Goal: Communication & Community: Answer question/provide support

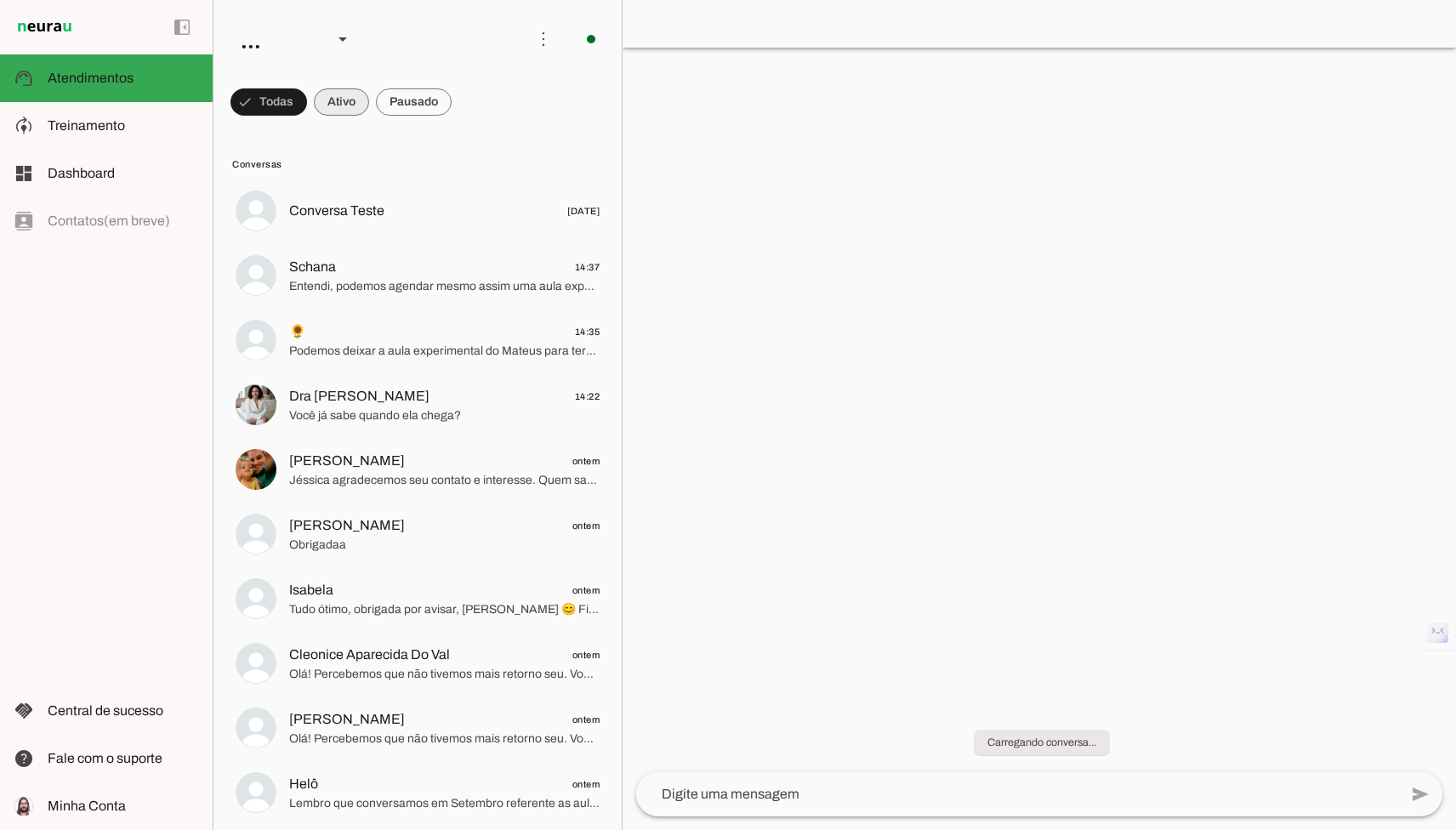
click at [352, 115] on span at bounding box center [342, 102] width 56 height 41
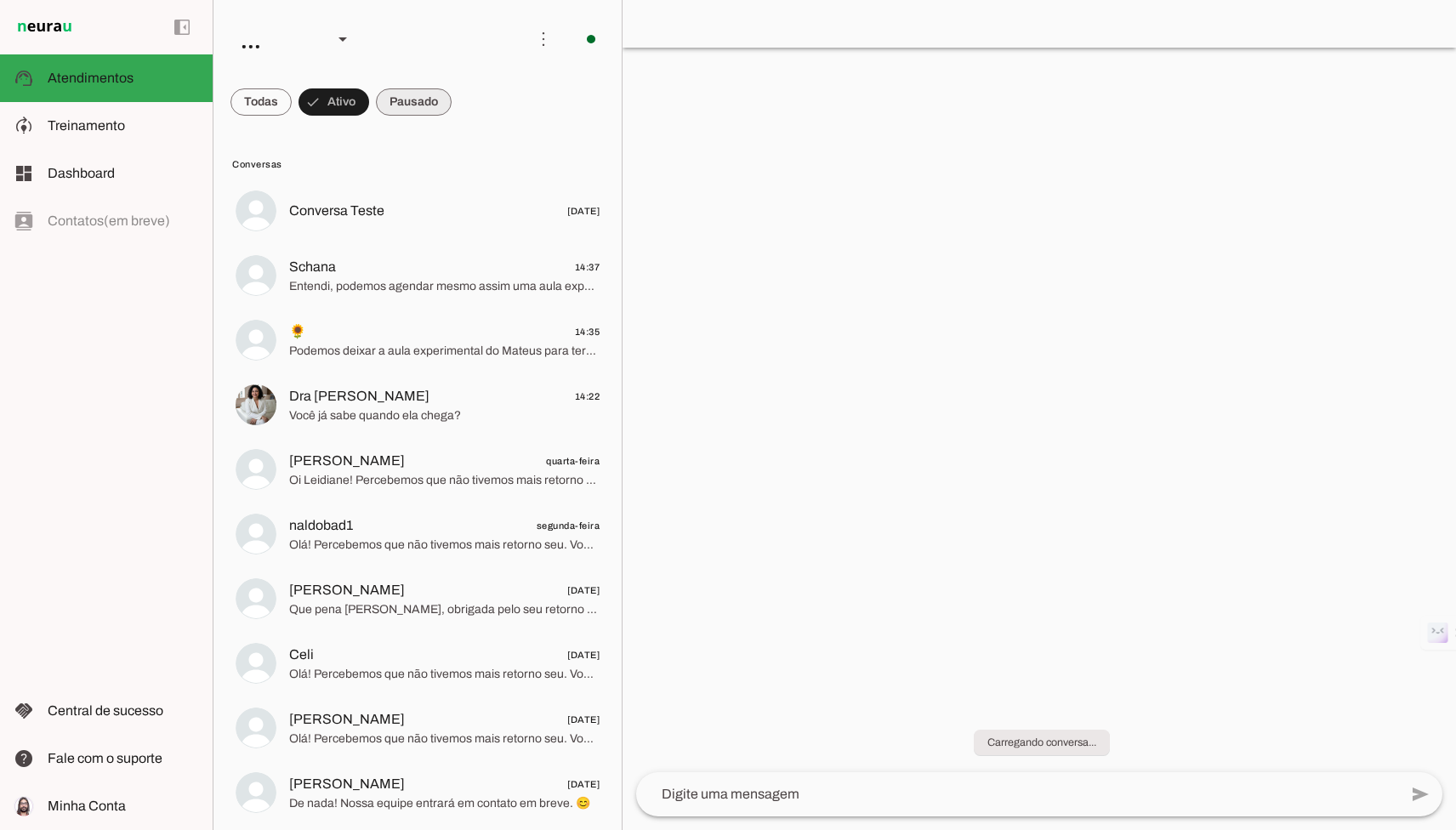
click at [415, 110] on span at bounding box center [414, 102] width 76 height 41
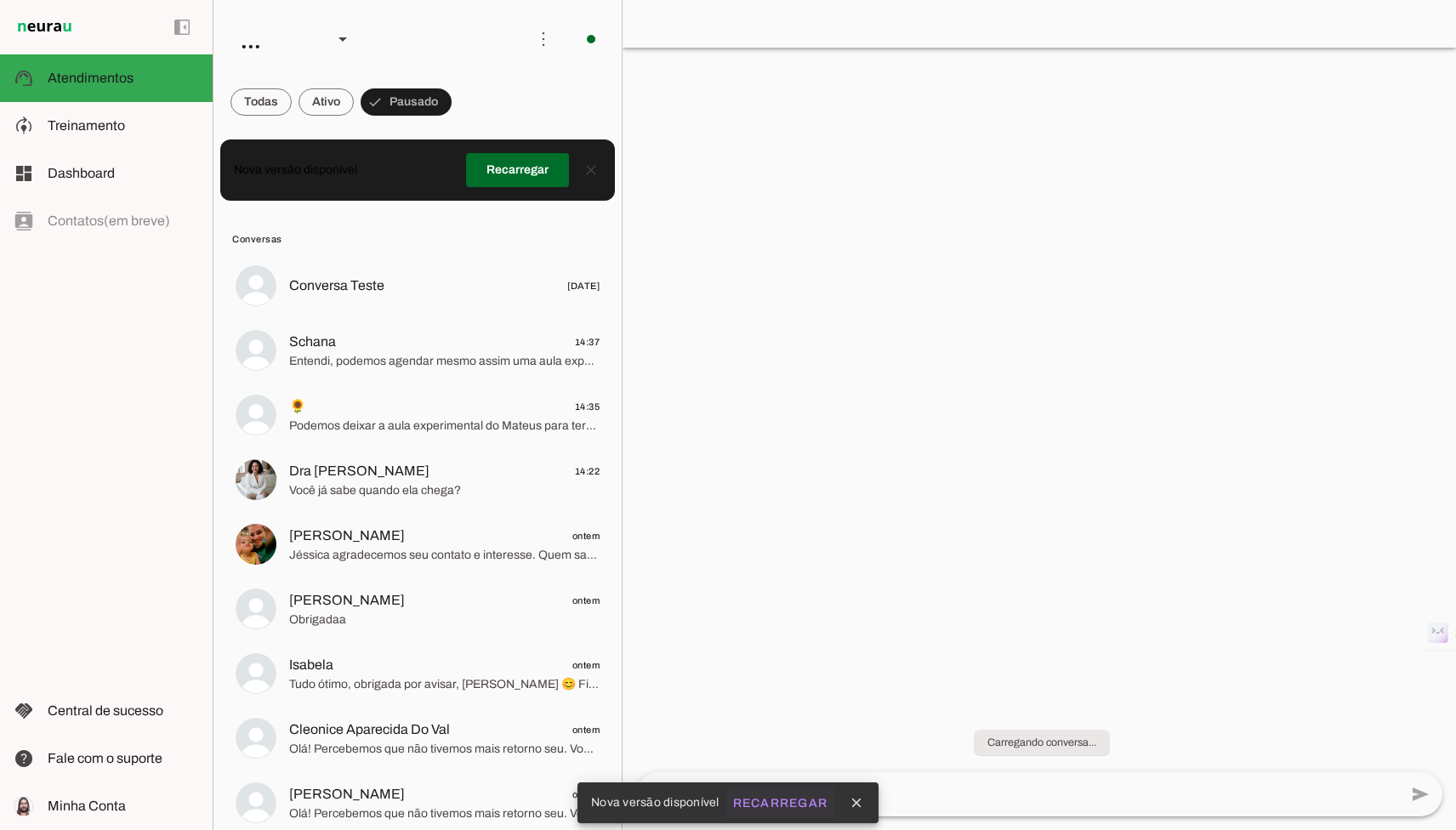
click at [0, 0] on slot "Recarregar" at bounding box center [0, 0] width 0 height 0
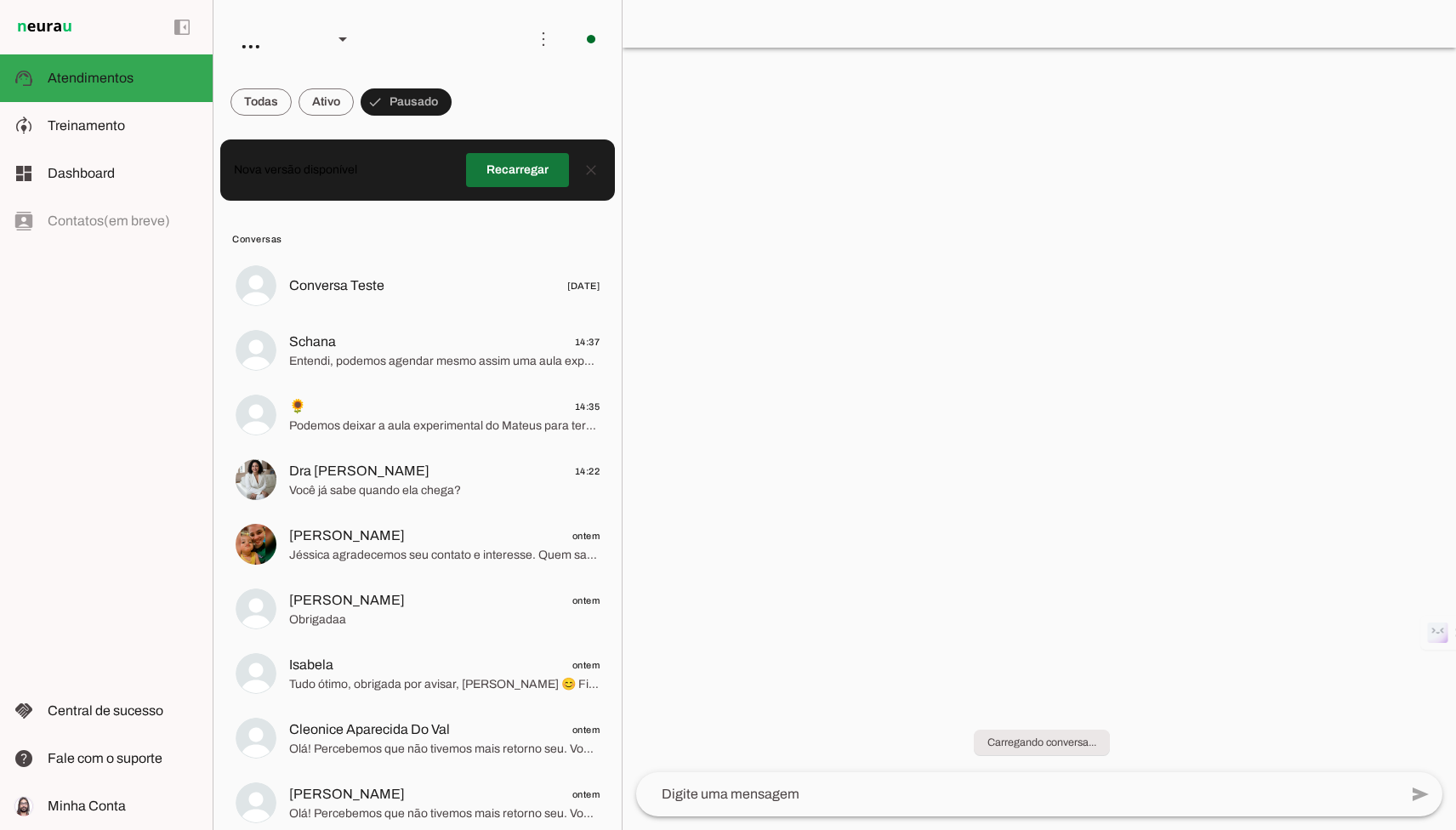
click at [524, 172] on span at bounding box center [517, 170] width 103 height 41
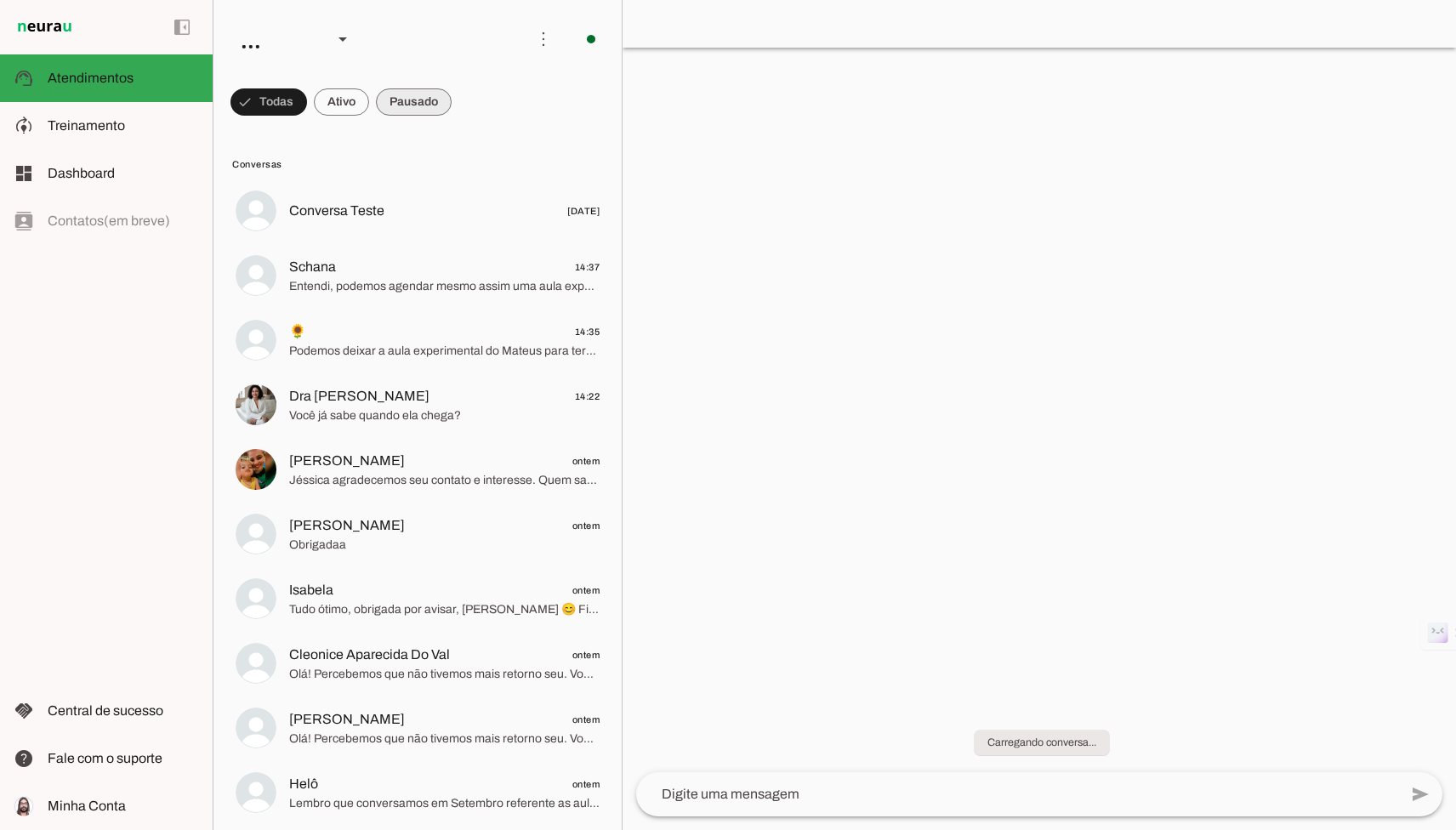
click at [414, 110] on span at bounding box center [414, 102] width 76 height 41
click at [342, 104] on span at bounding box center [326, 102] width 56 height 41
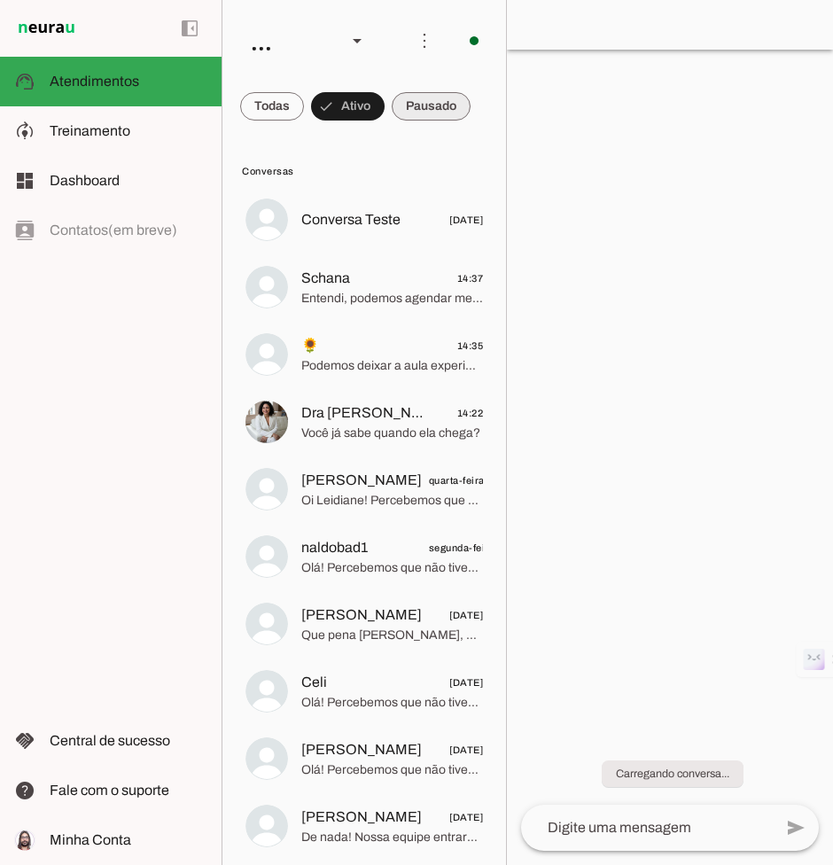
click at [413, 122] on span at bounding box center [431, 106] width 79 height 43
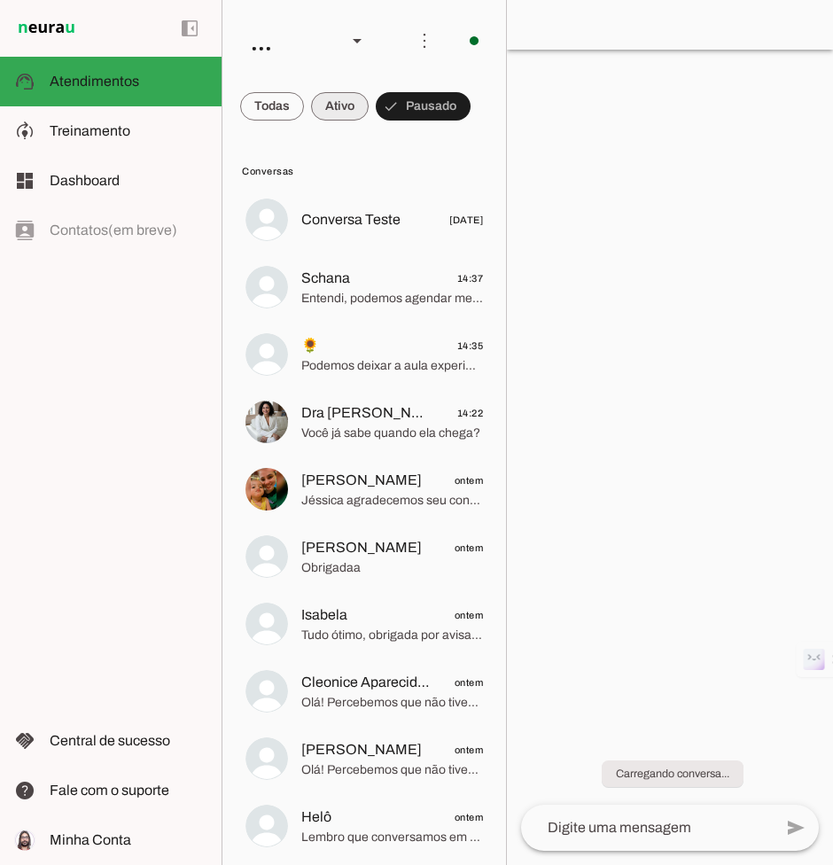
click at [355, 117] on span at bounding box center [340, 106] width 58 height 43
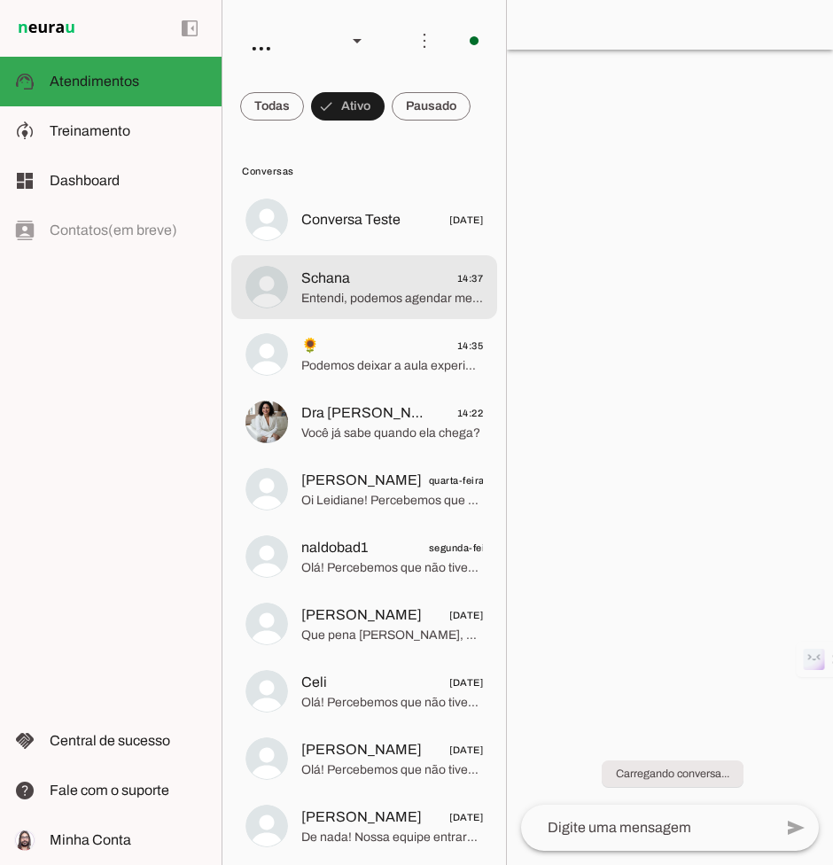
click at [345, 290] on span "Entendi, podemos agendar mesmo assim uma aula experimental, e ver como seu filh…" at bounding box center [392, 299] width 182 height 18
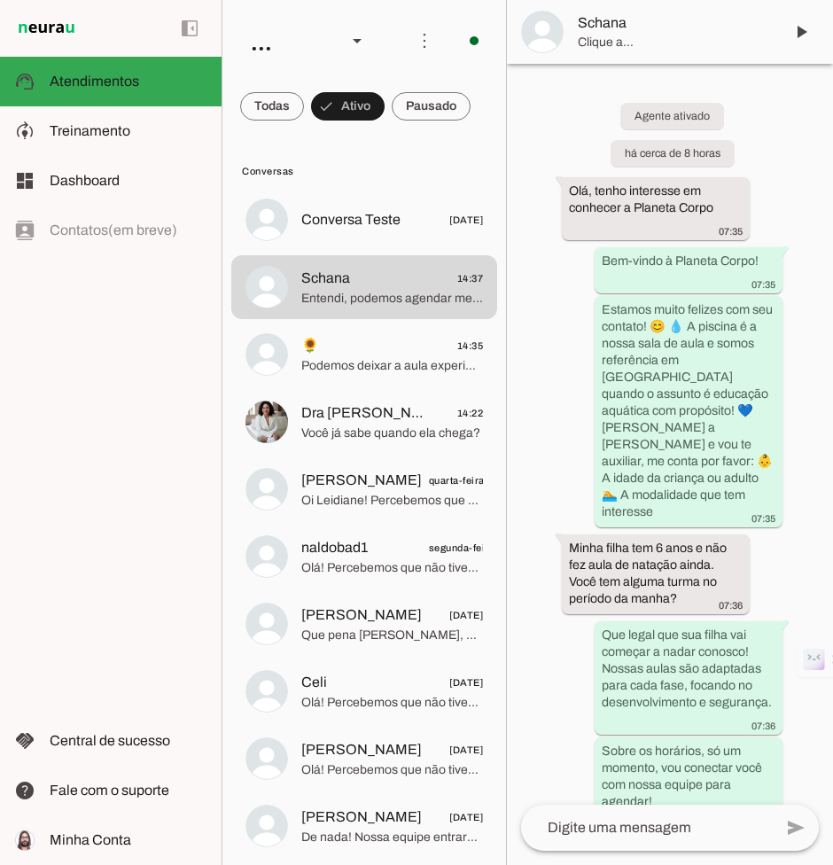
scroll to position [2411, 0]
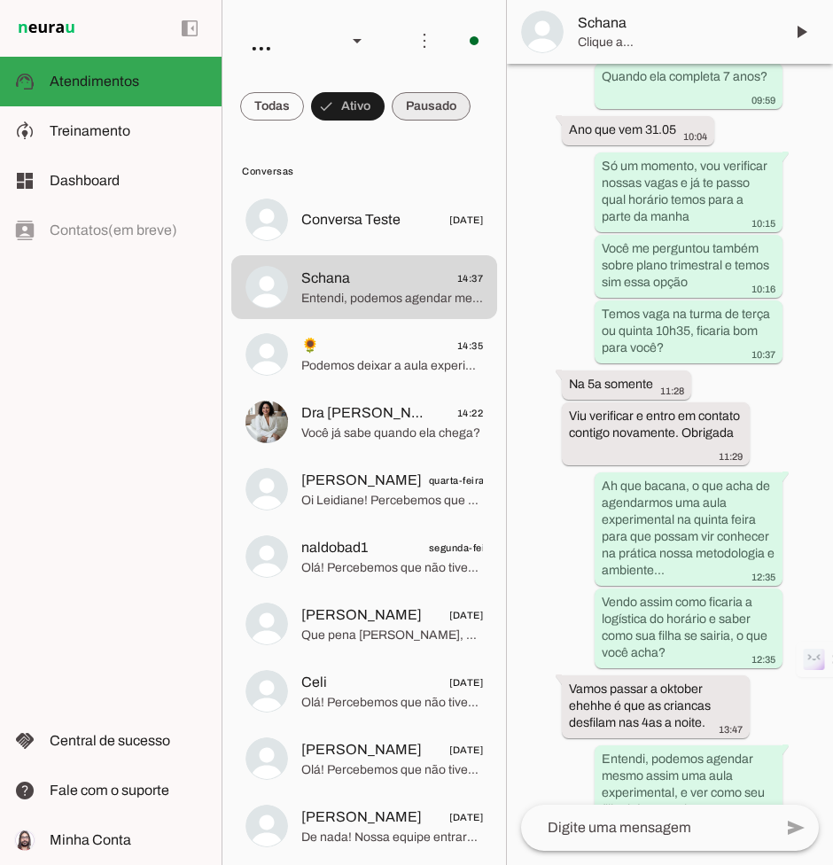
click at [422, 105] on span at bounding box center [431, 106] width 79 height 43
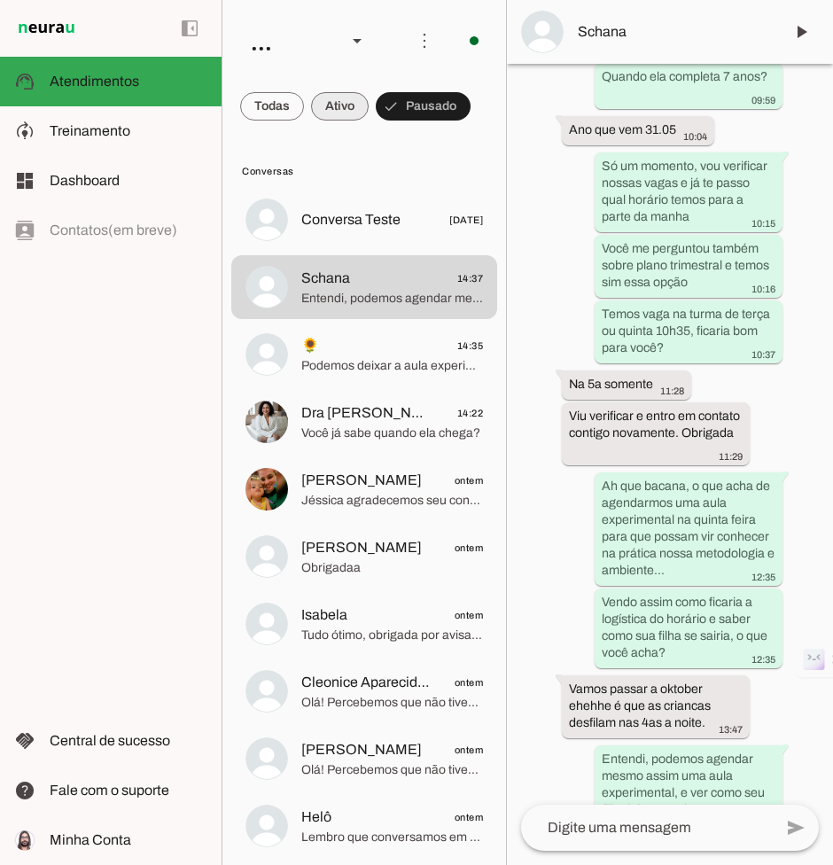
click at [331, 99] on span at bounding box center [340, 106] width 58 height 43
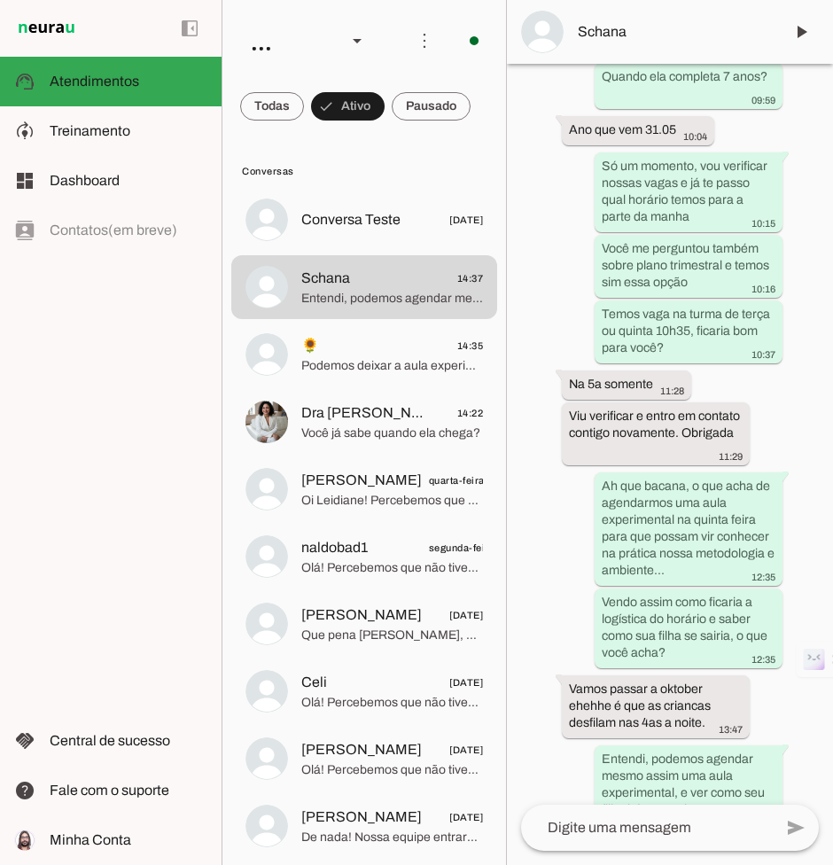
click at [390, 105] on md-chip-set at bounding box center [364, 107] width 284 height 50
click at [290, 105] on span at bounding box center [272, 106] width 64 height 43
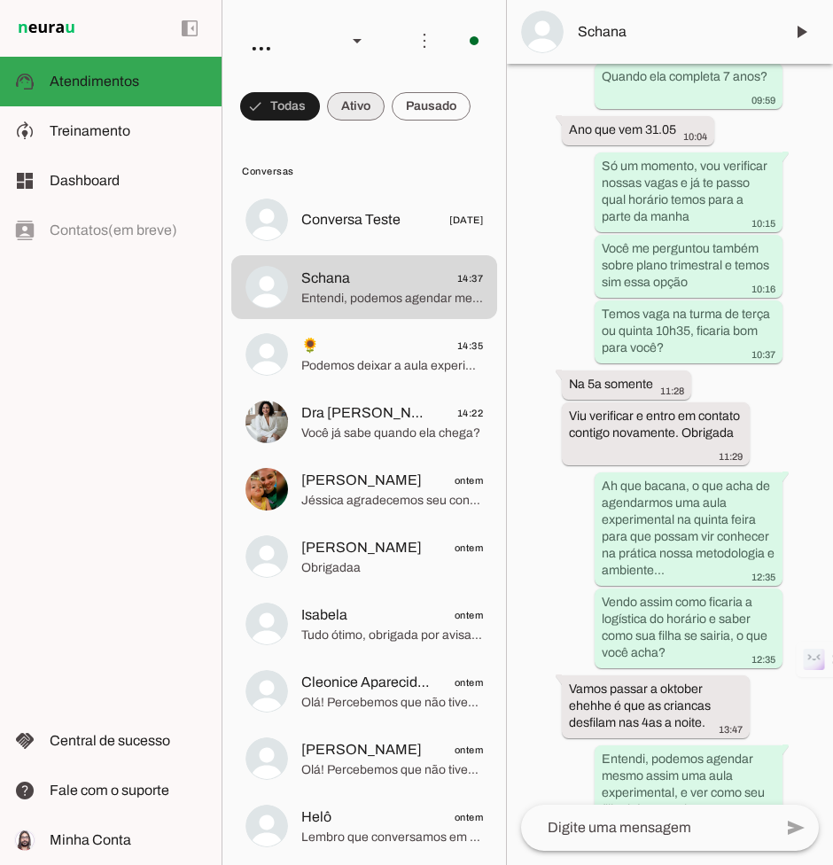
click at [358, 110] on span at bounding box center [356, 106] width 58 height 43
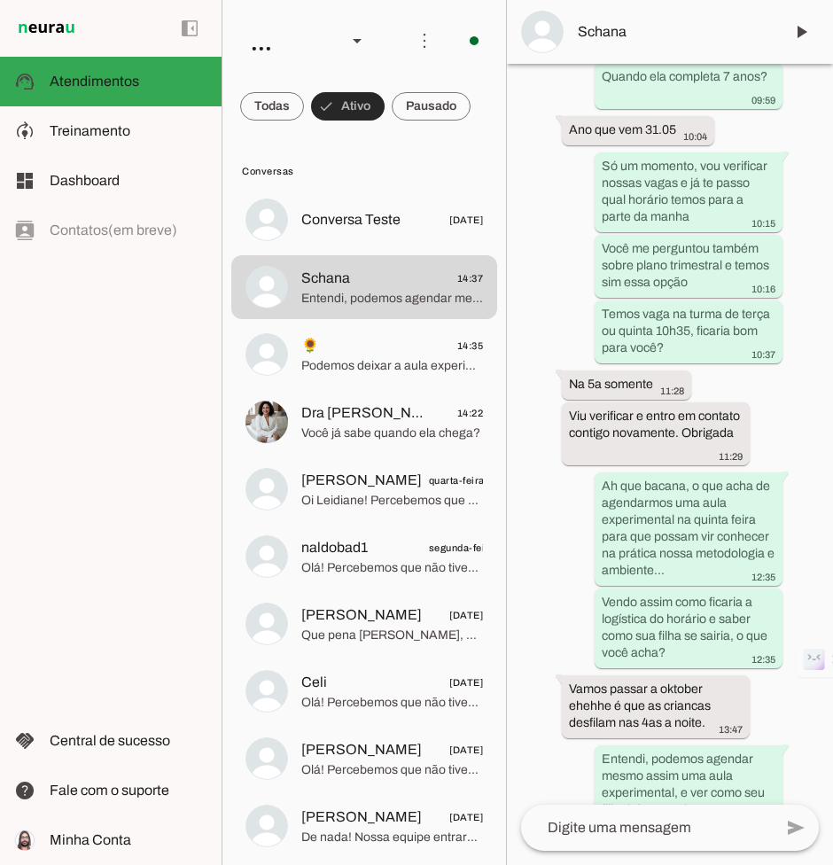
click at [423, 105] on span at bounding box center [431, 106] width 79 height 43
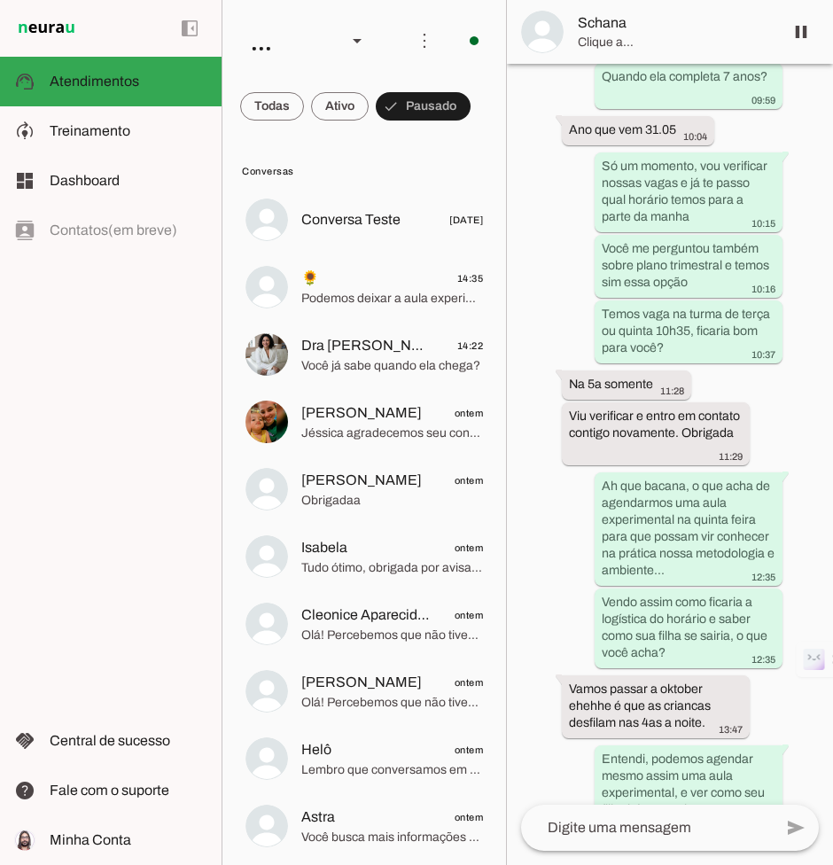
scroll to position [2453, 0]
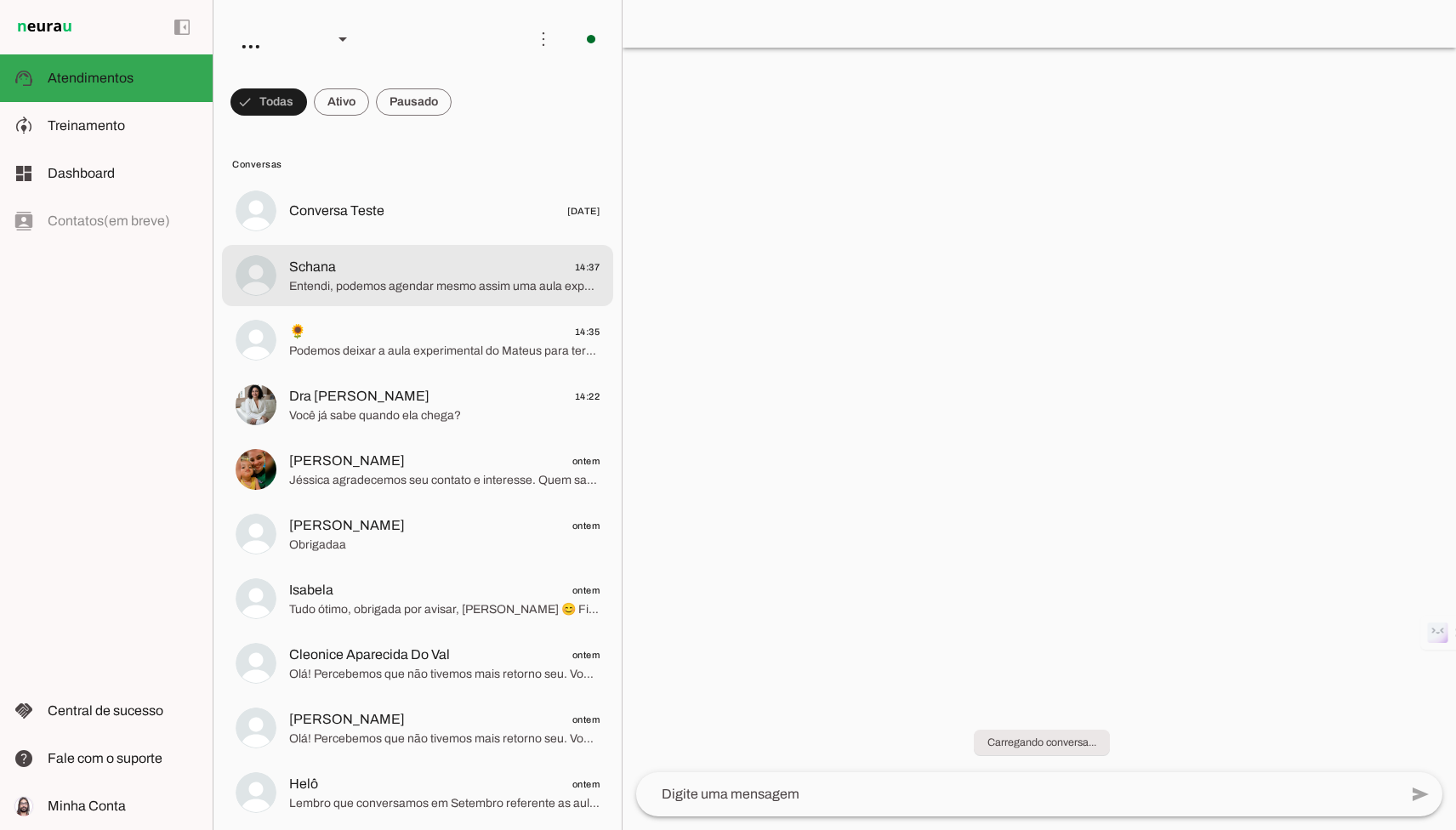
click at [463, 273] on span "Schana 14:37" at bounding box center [443, 268] width 310 height 21
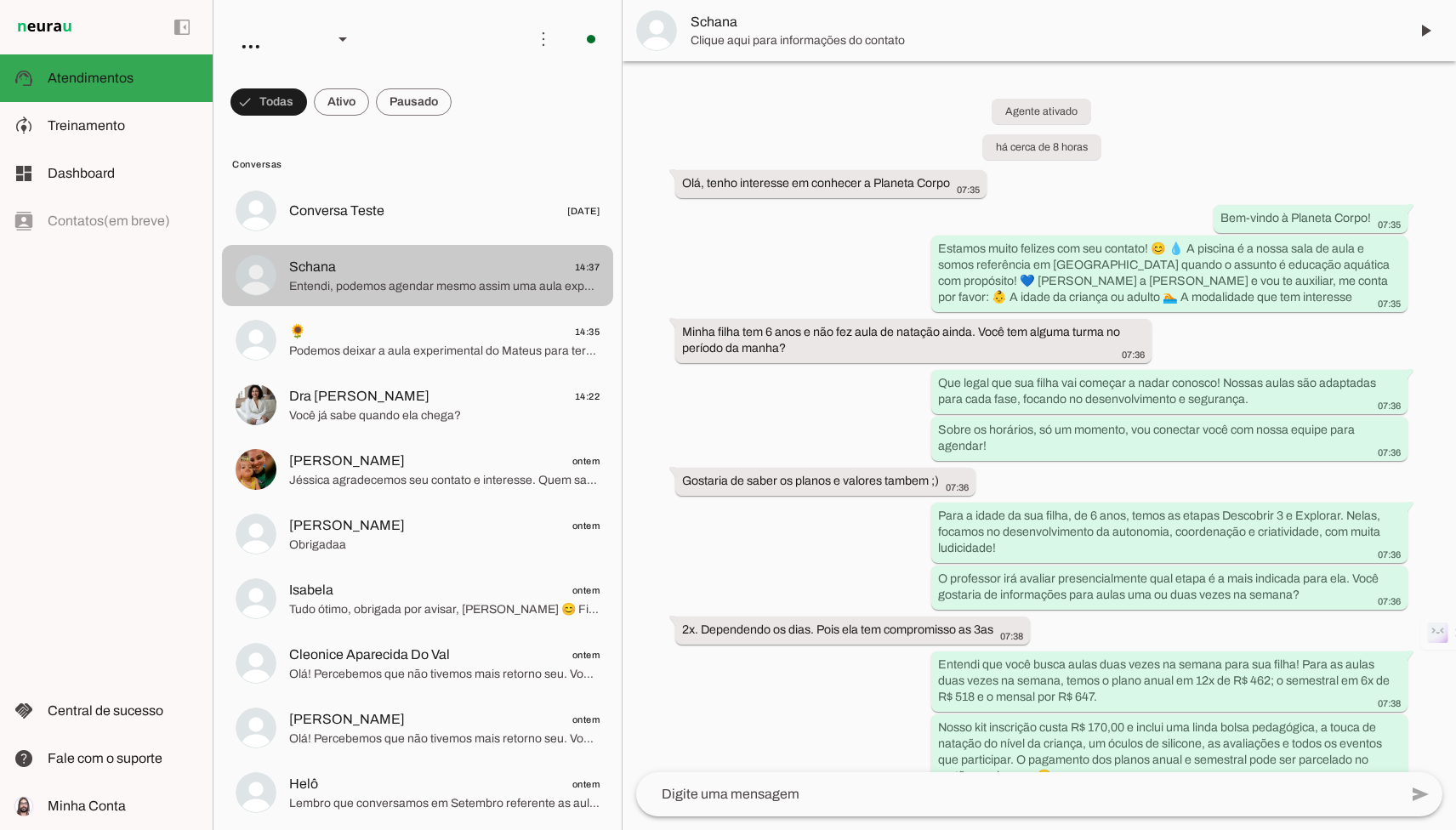
scroll to position [973, 0]
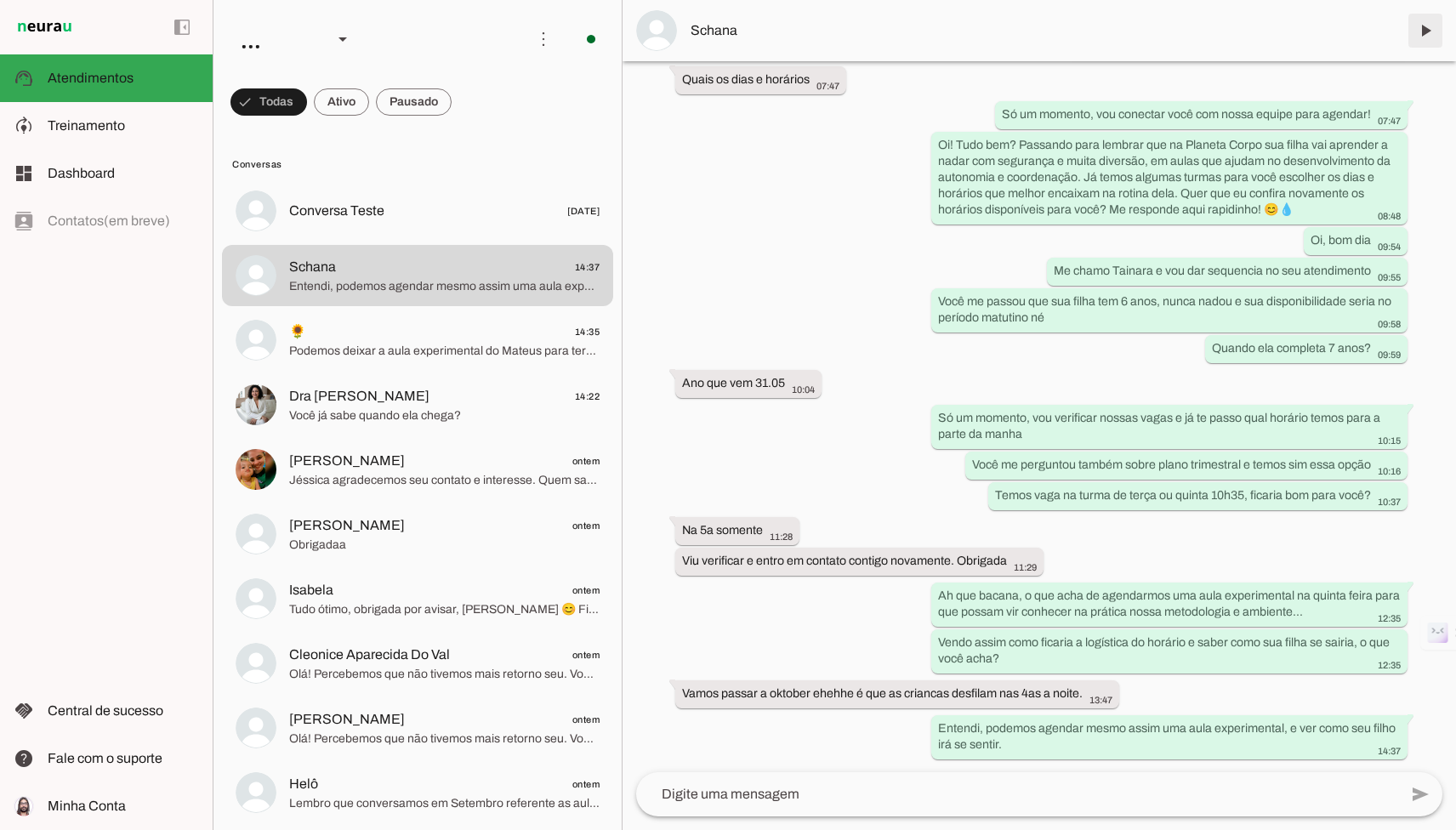
click at [1415, 18] on span at bounding box center [1425, 31] width 41 height 41
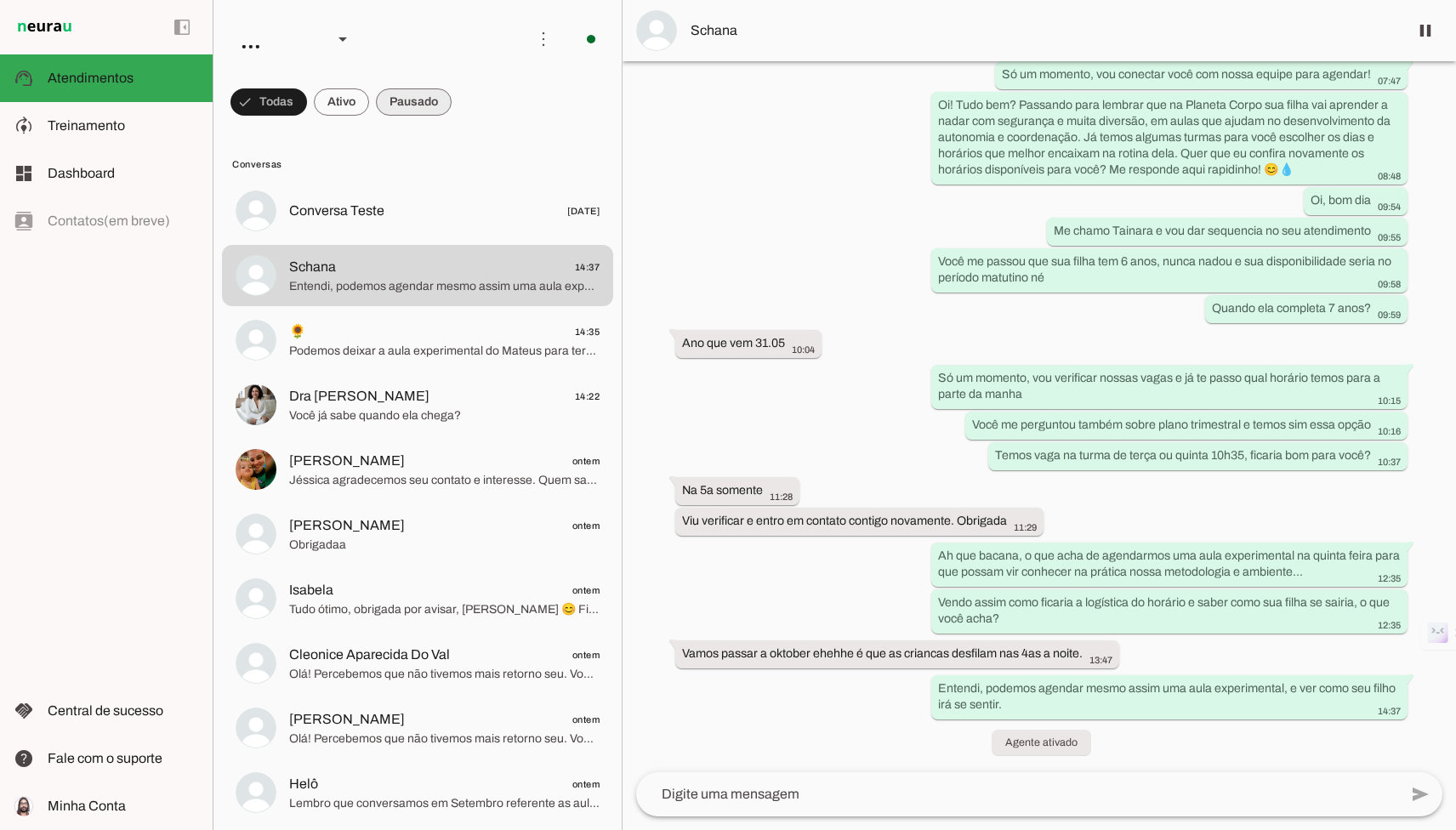
click at [417, 100] on span at bounding box center [414, 102] width 76 height 41
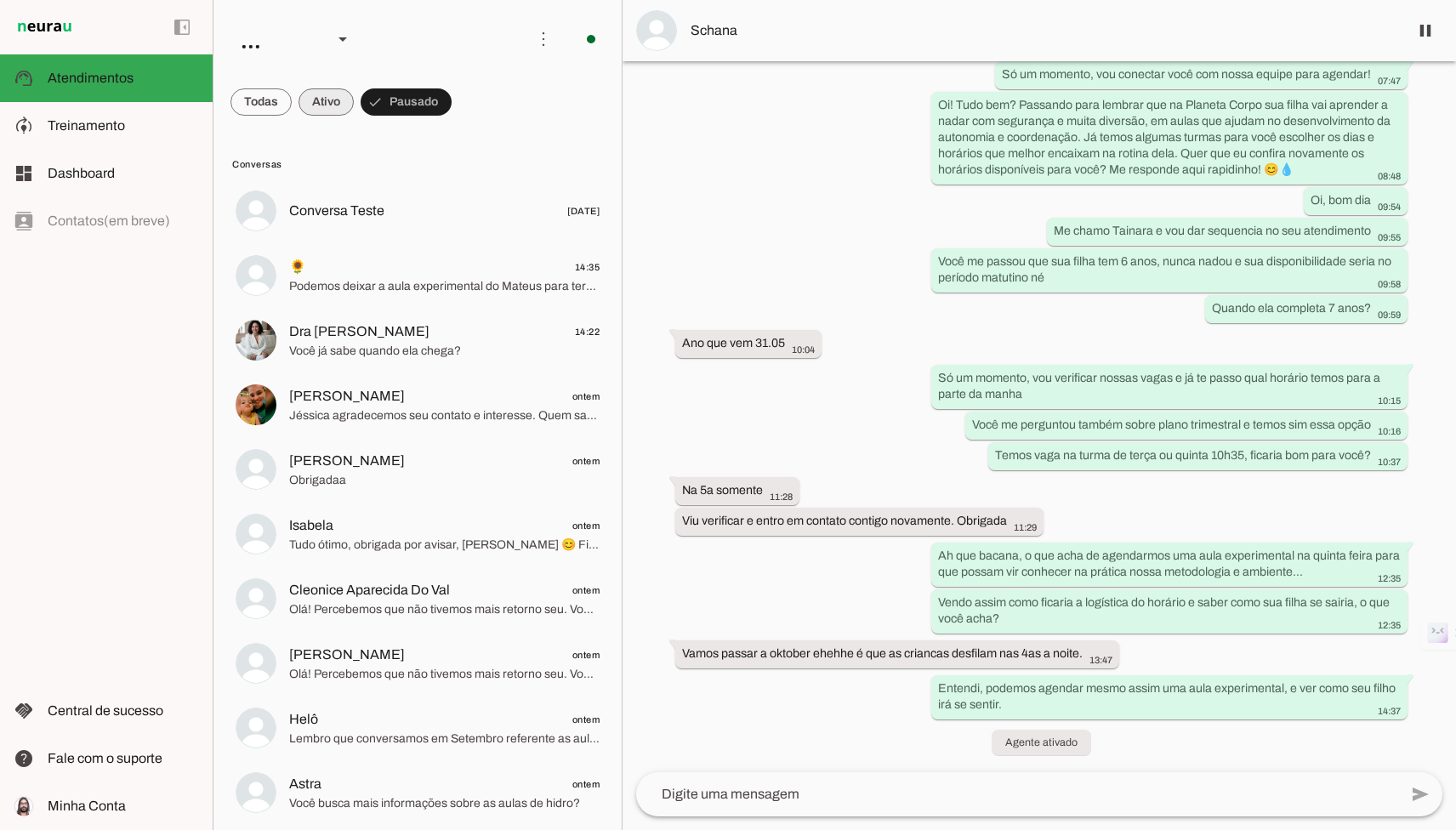
click at [321, 98] on span at bounding box center [326, 102] width 56 height 41
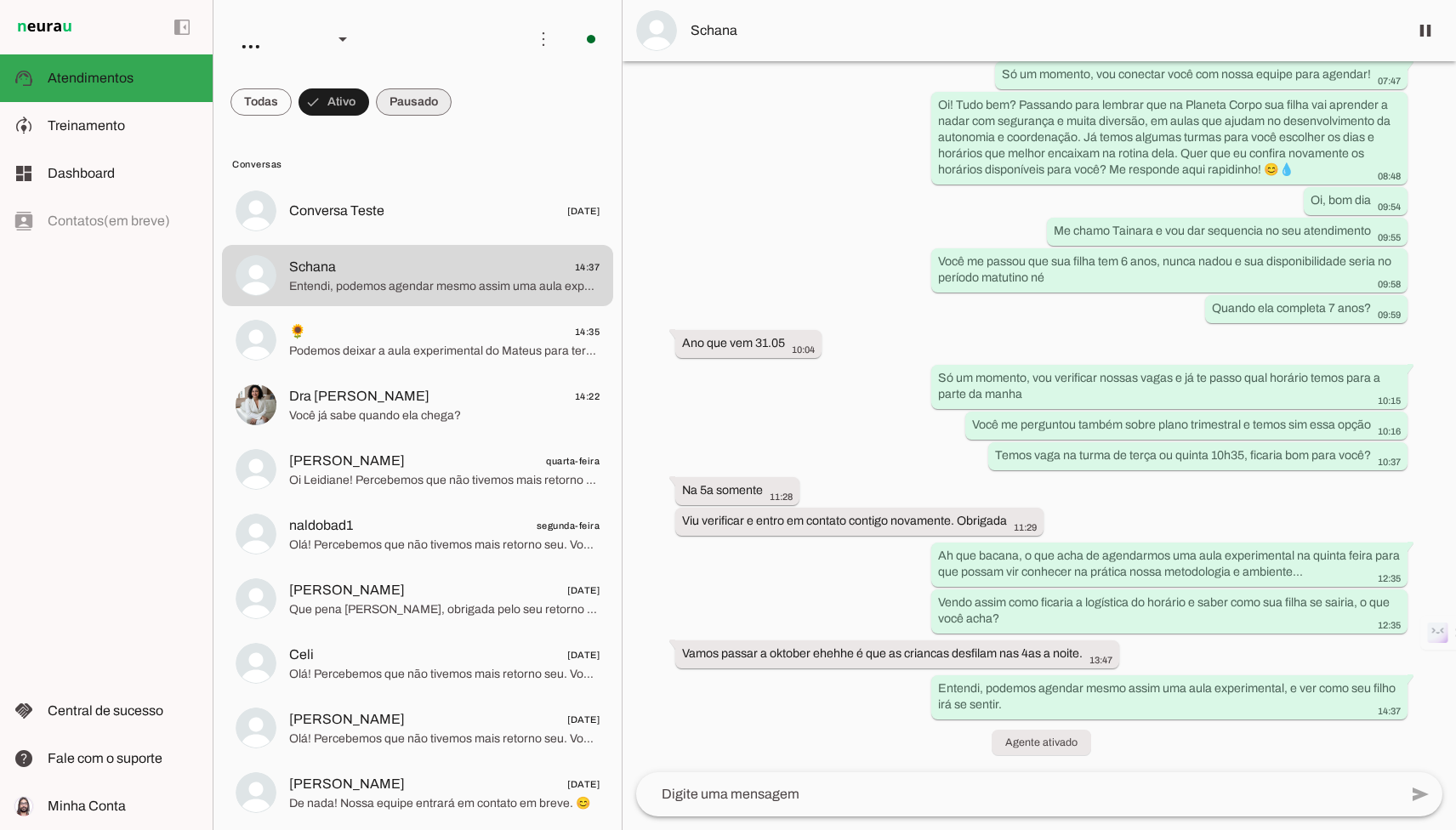
click at [392, 101] on span at bounding box center [414, 102] width 76 height 41
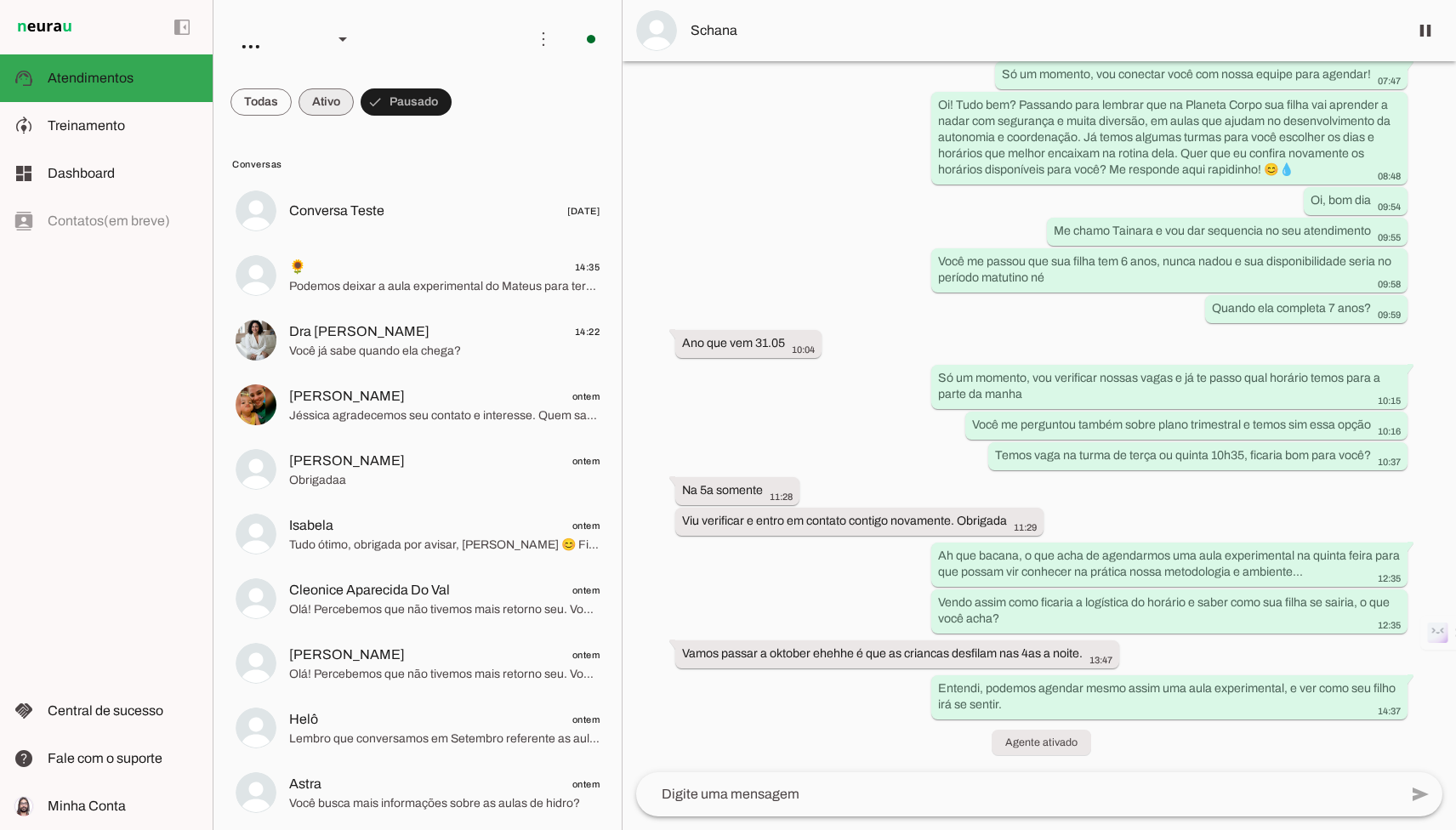
click at [335, 107] on span at bounding box center [326, 102] width 56 height 41
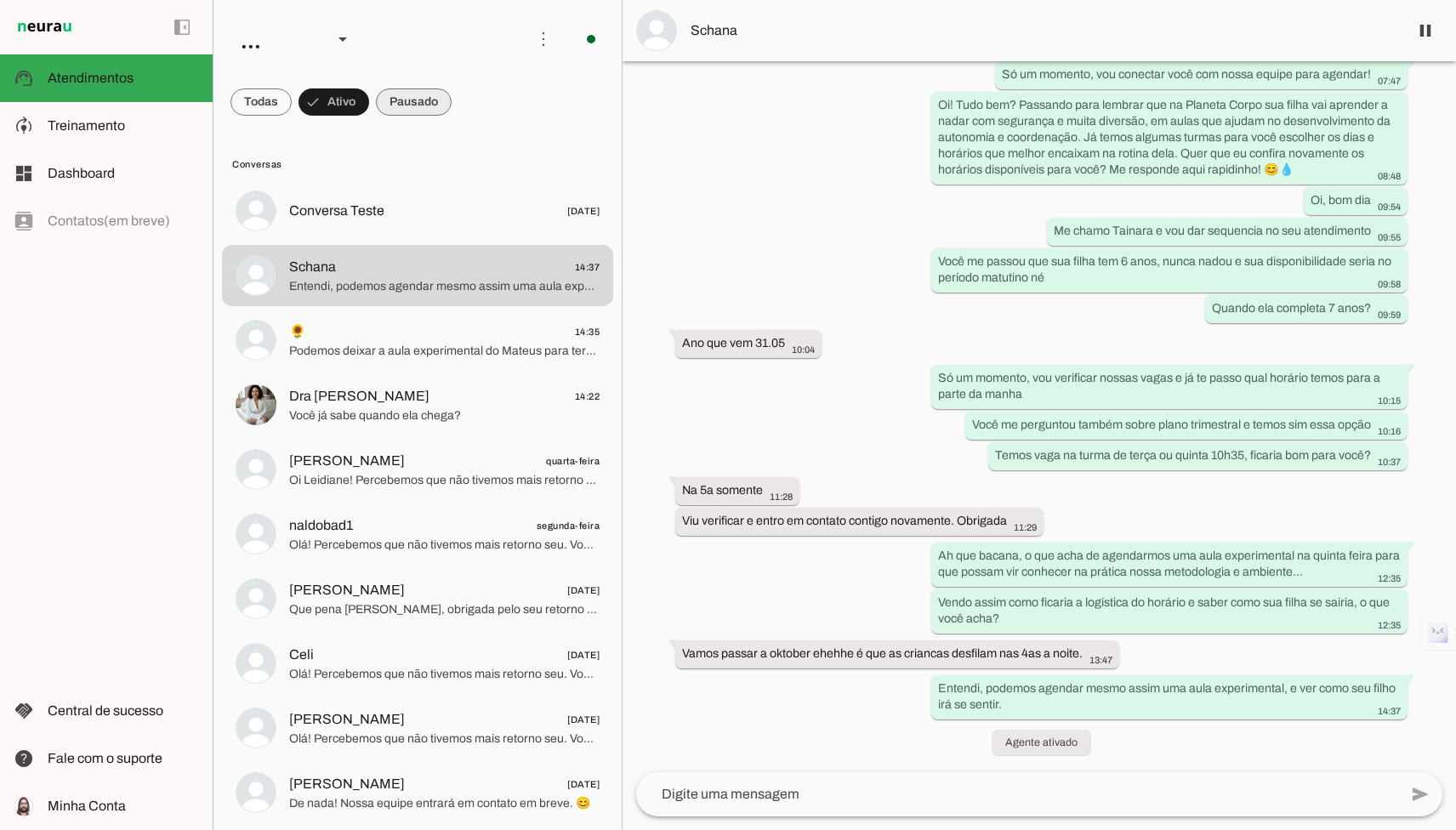
click at [430, 111] on span at bounding box center [414, 102] width 76 height 41
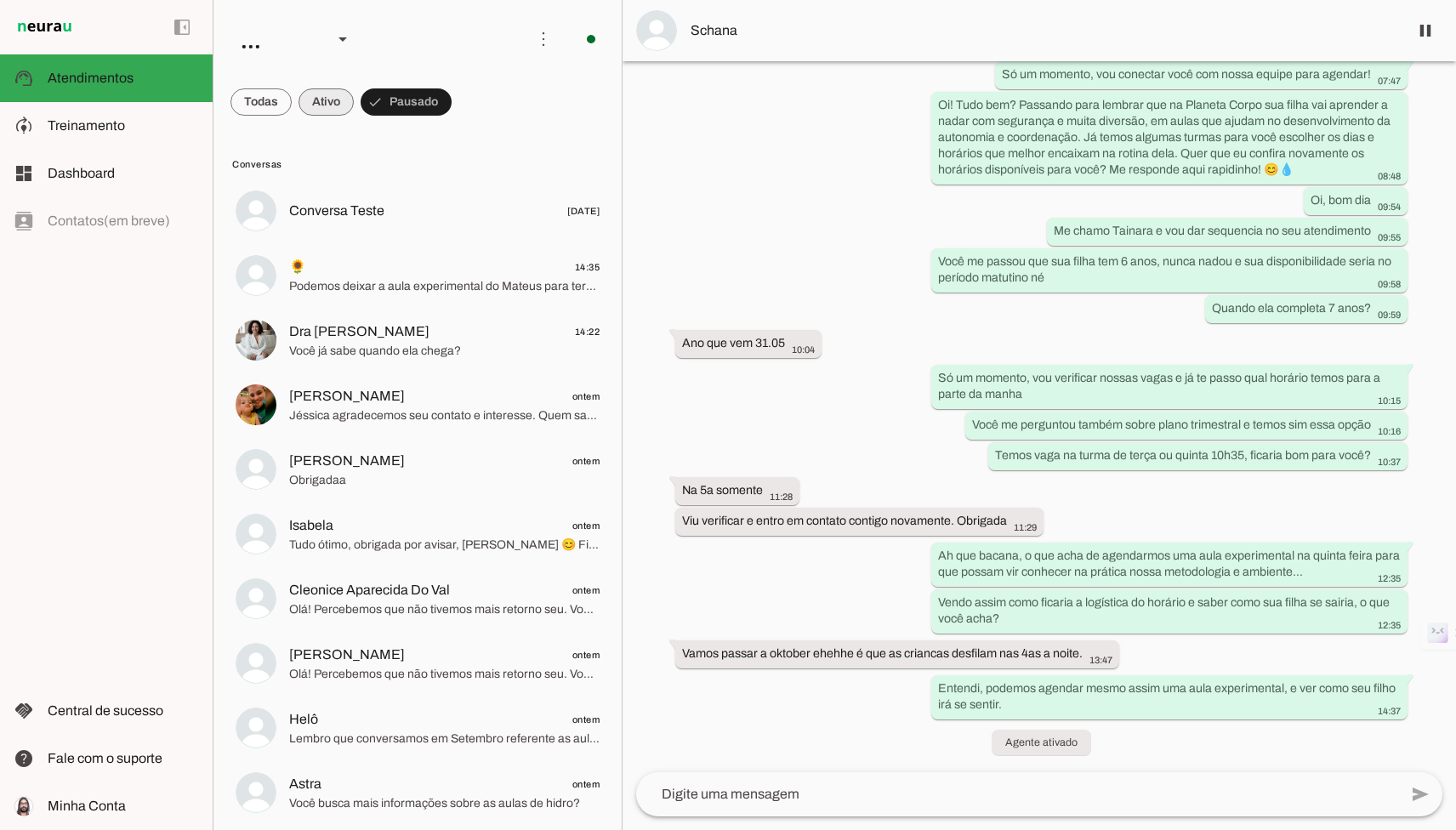
click at [341, 103] on span at bounding box center [326, 102] width 56 height 41
